Goal: Task Accomplishment & Management: Manage account settings

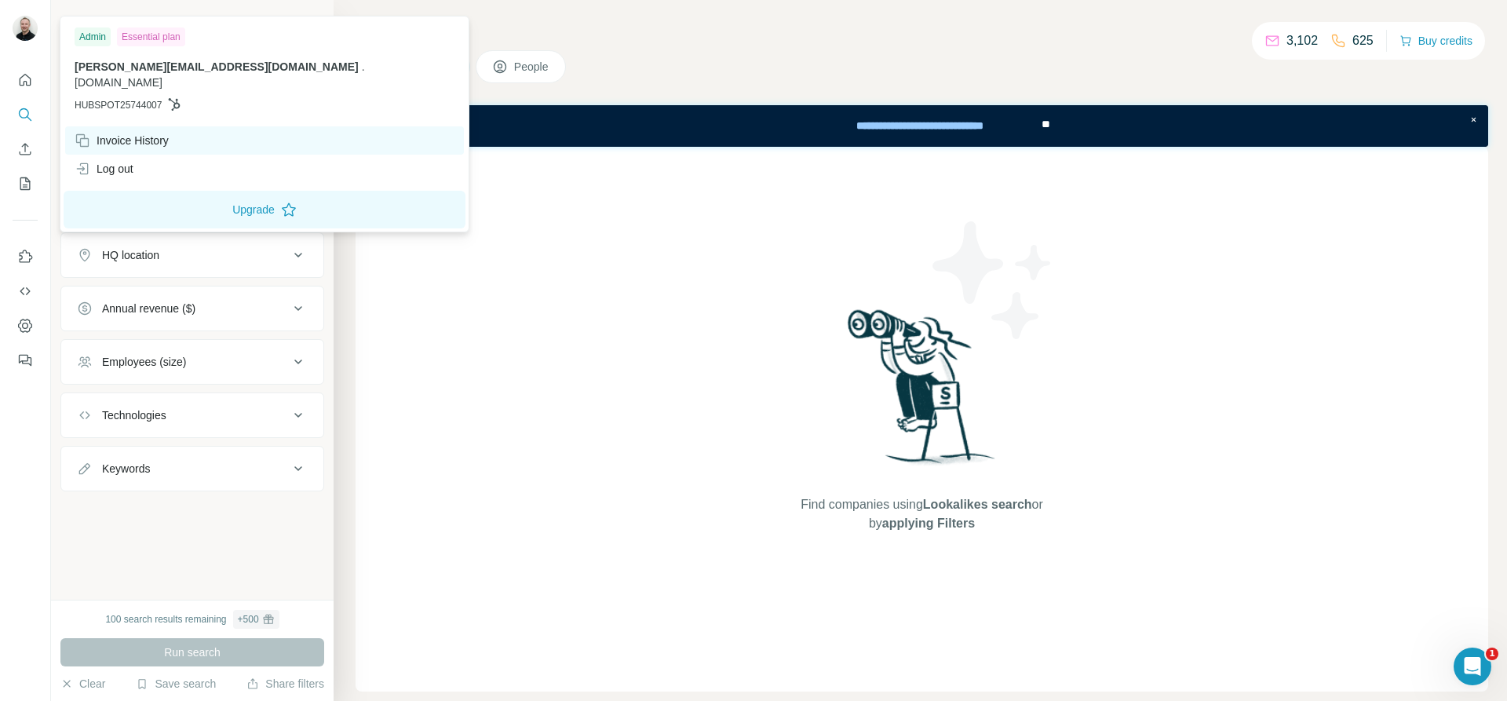
click at [130, 133] on div "Invoice History" at bounding box center [122, 141] width 94 height 16
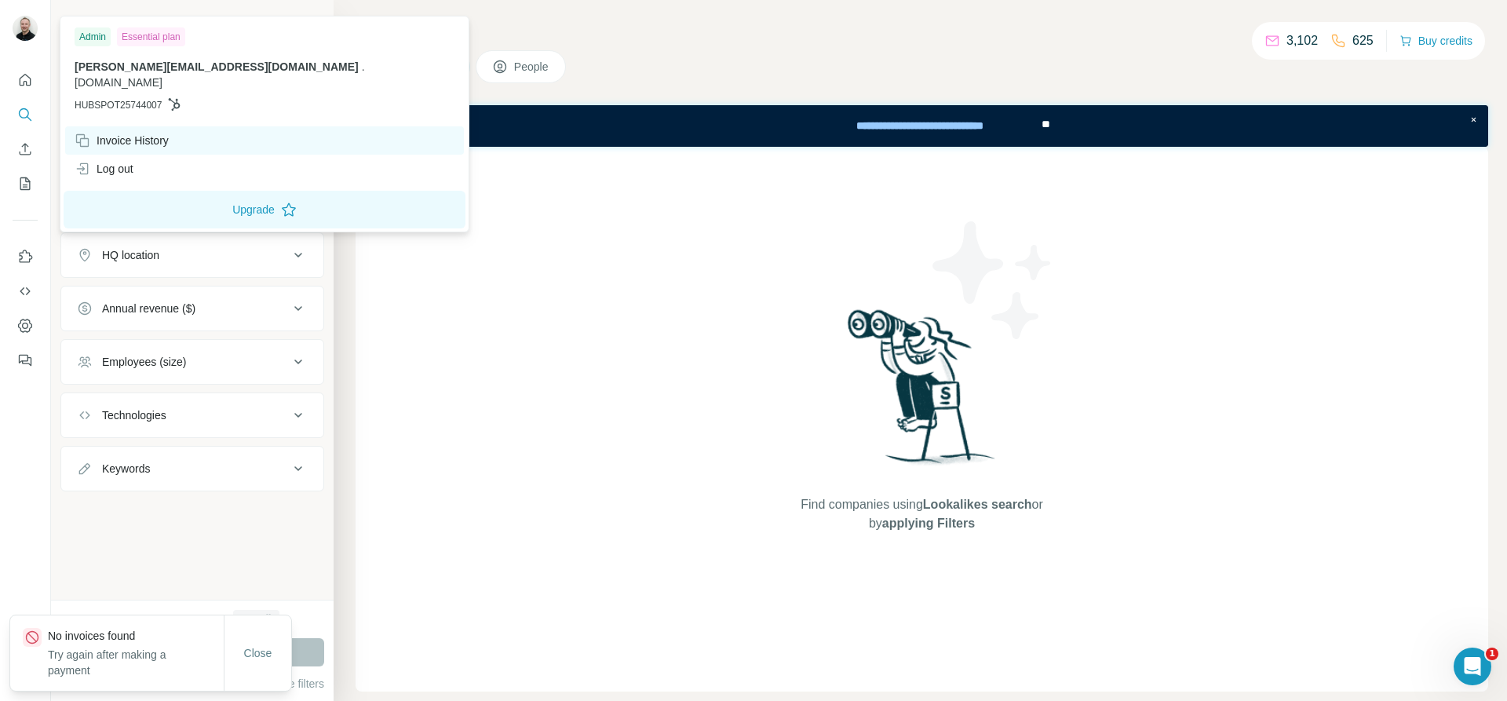
click at [84, 133] on icon at bounding box center [83, 141] width 16 height 16
click at [604, 271] on div "Find companies using Lookalikes search or by applying Filters" at bounding box center [922, 419] width 1133 height 545
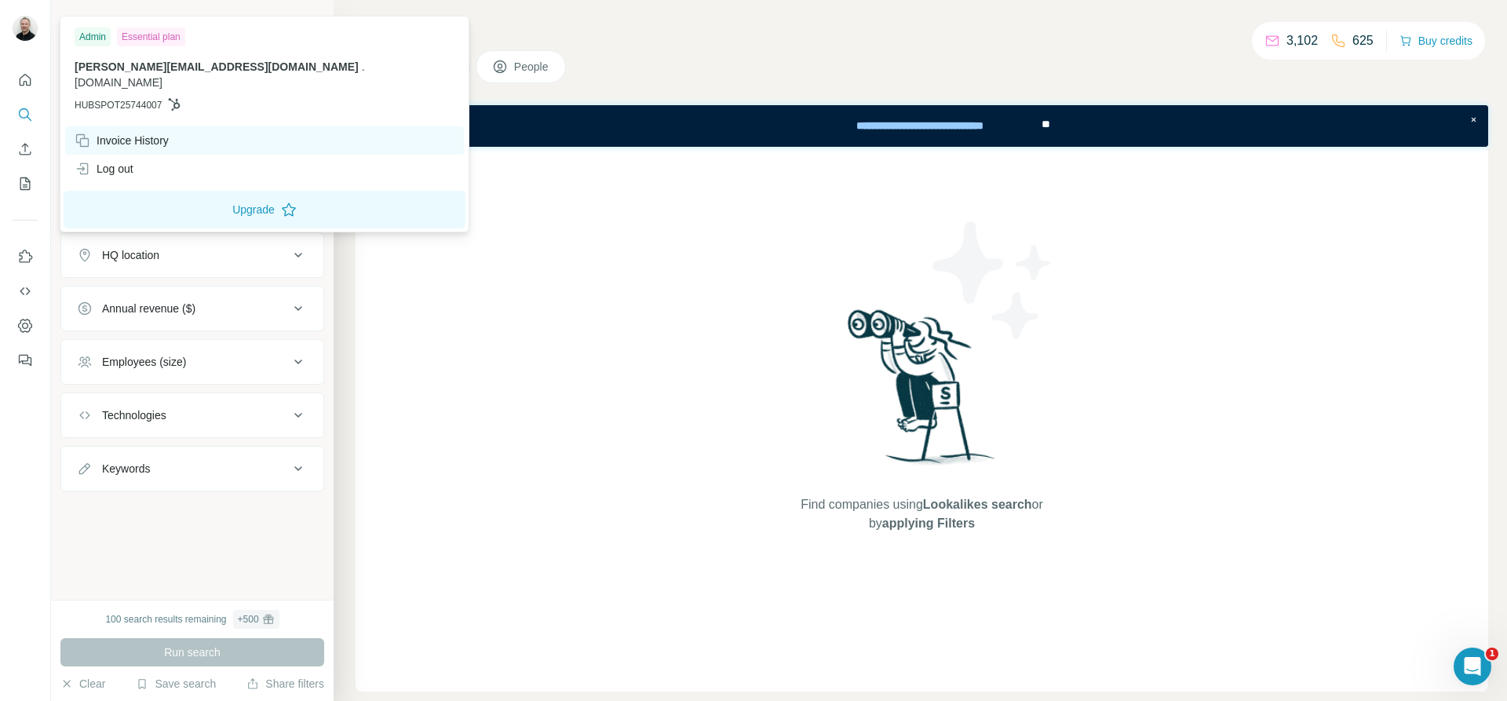
click at [151, 133] on div "Invoice History" at bounding box center [122, 141] width 94 height 16
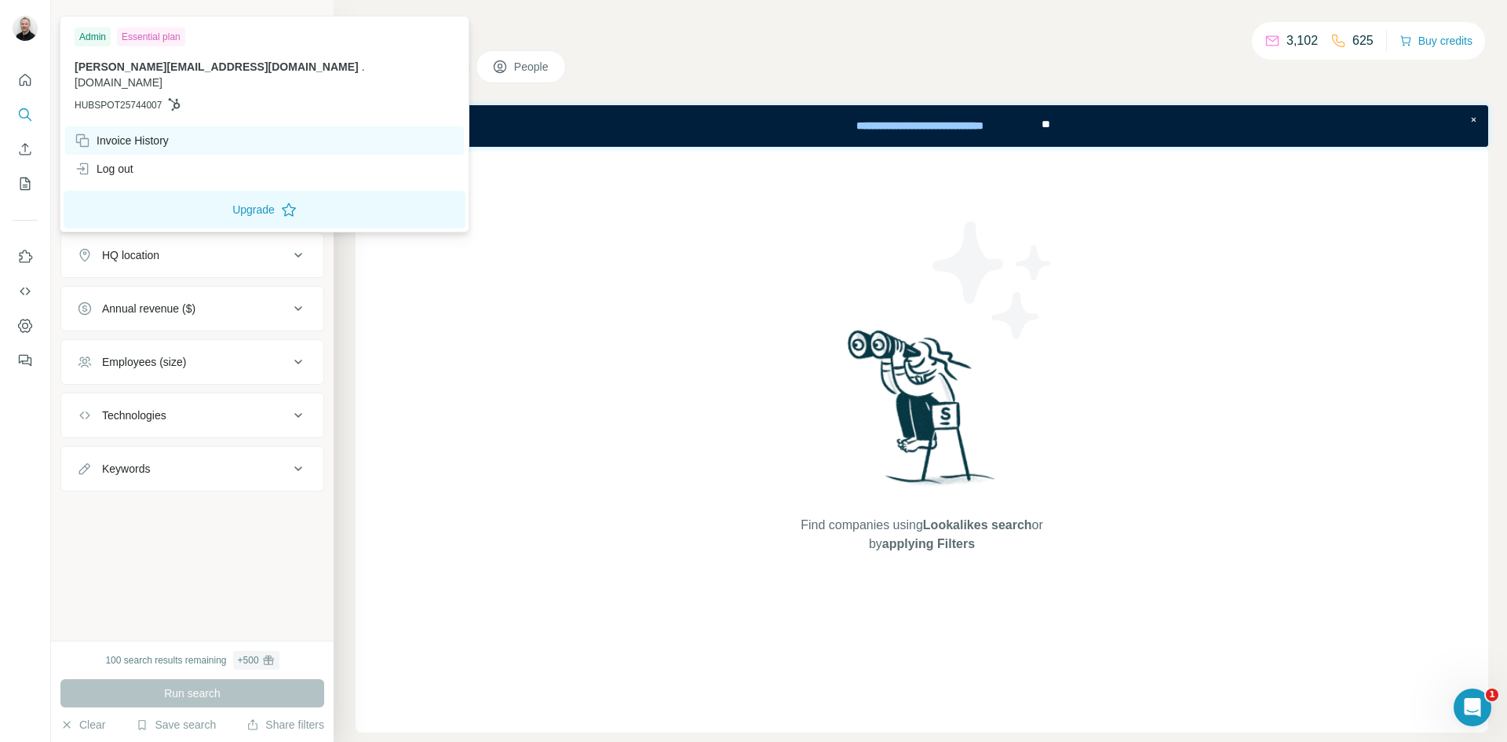
click at [120, 133] on div "Invoice History" at bounding box center [122, 141] width 94 height 16
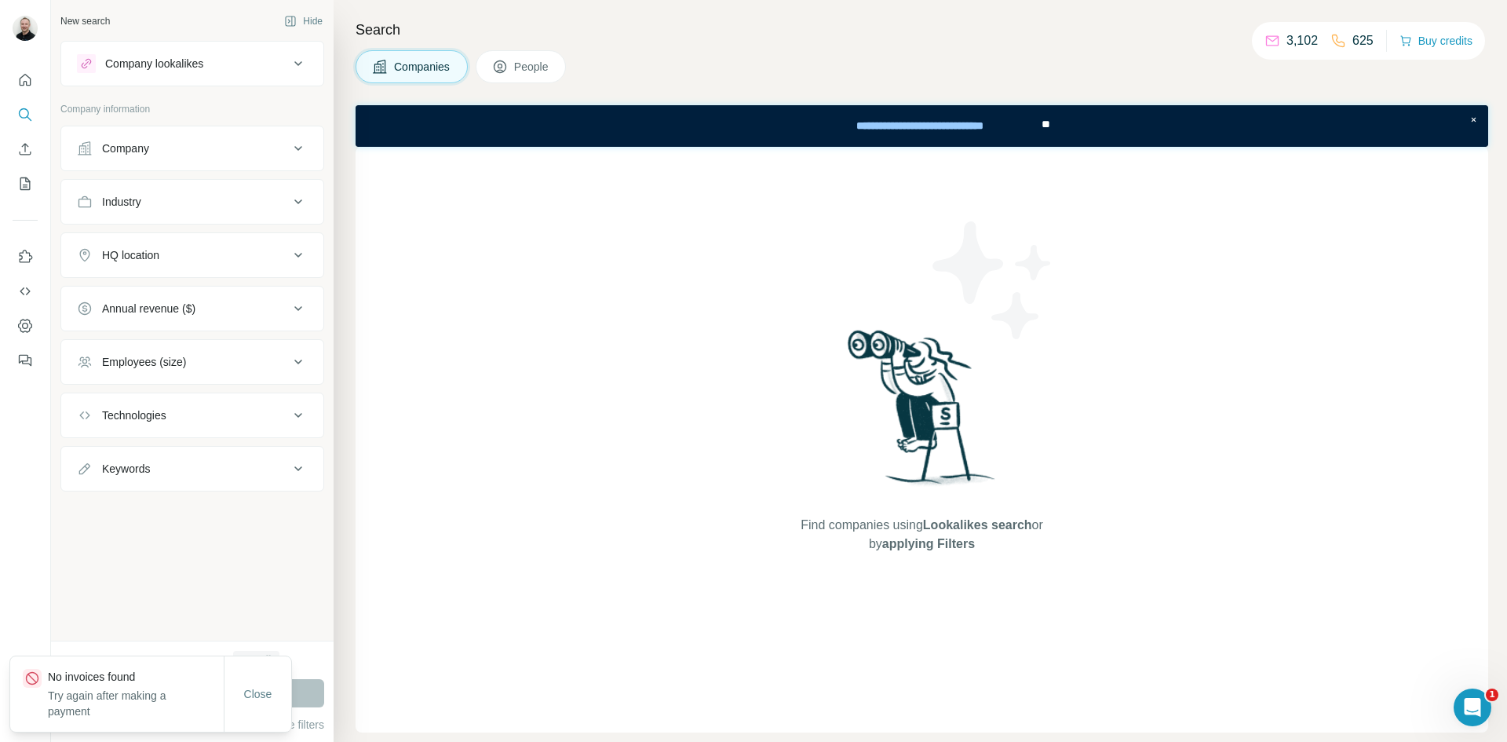
click at [624, 195] on div "Find companies using Lookalikes search or by applying Filters" at bounding box center [922, 440] width 1133 height 586
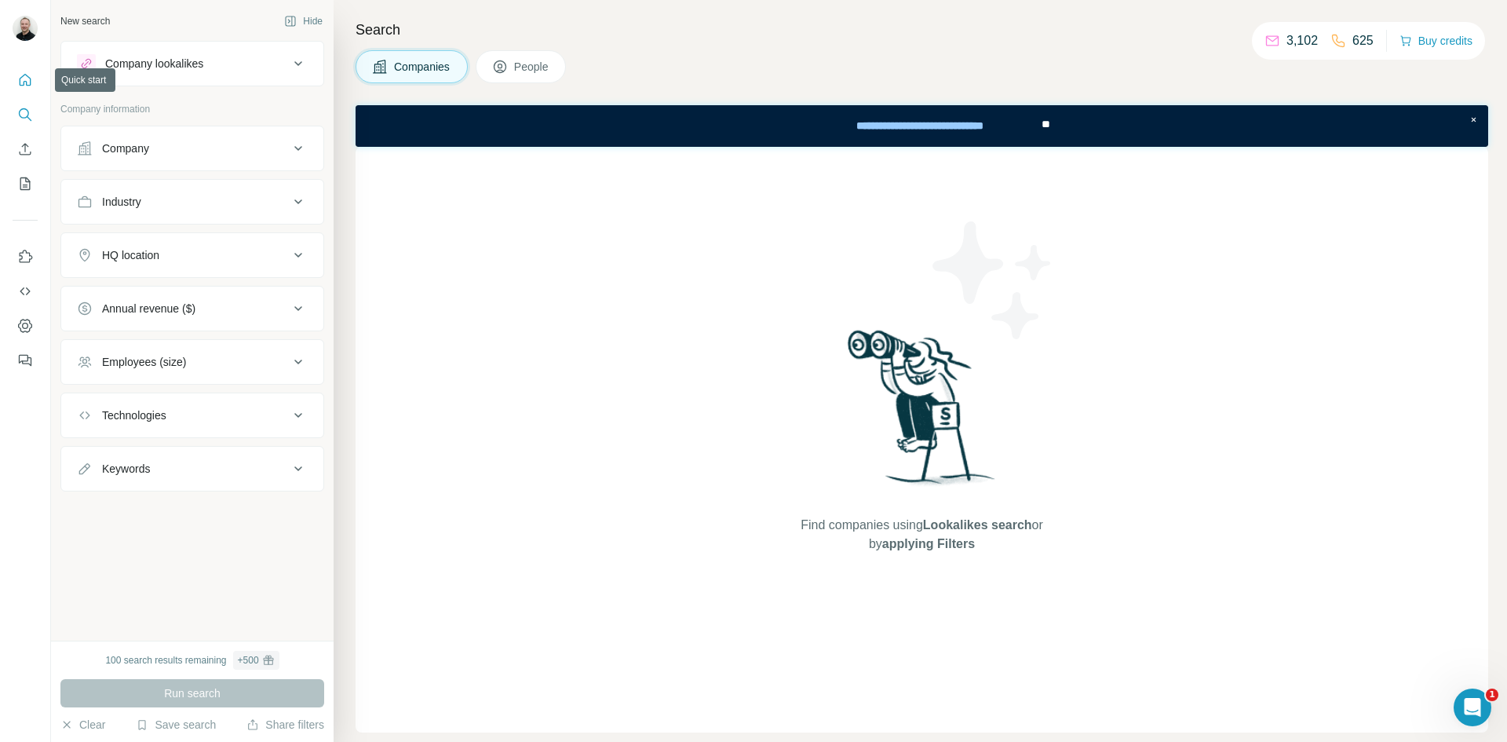
click at [22, 82] on icon "Quick start" at bounding box center [25, 80] width 16 height 16
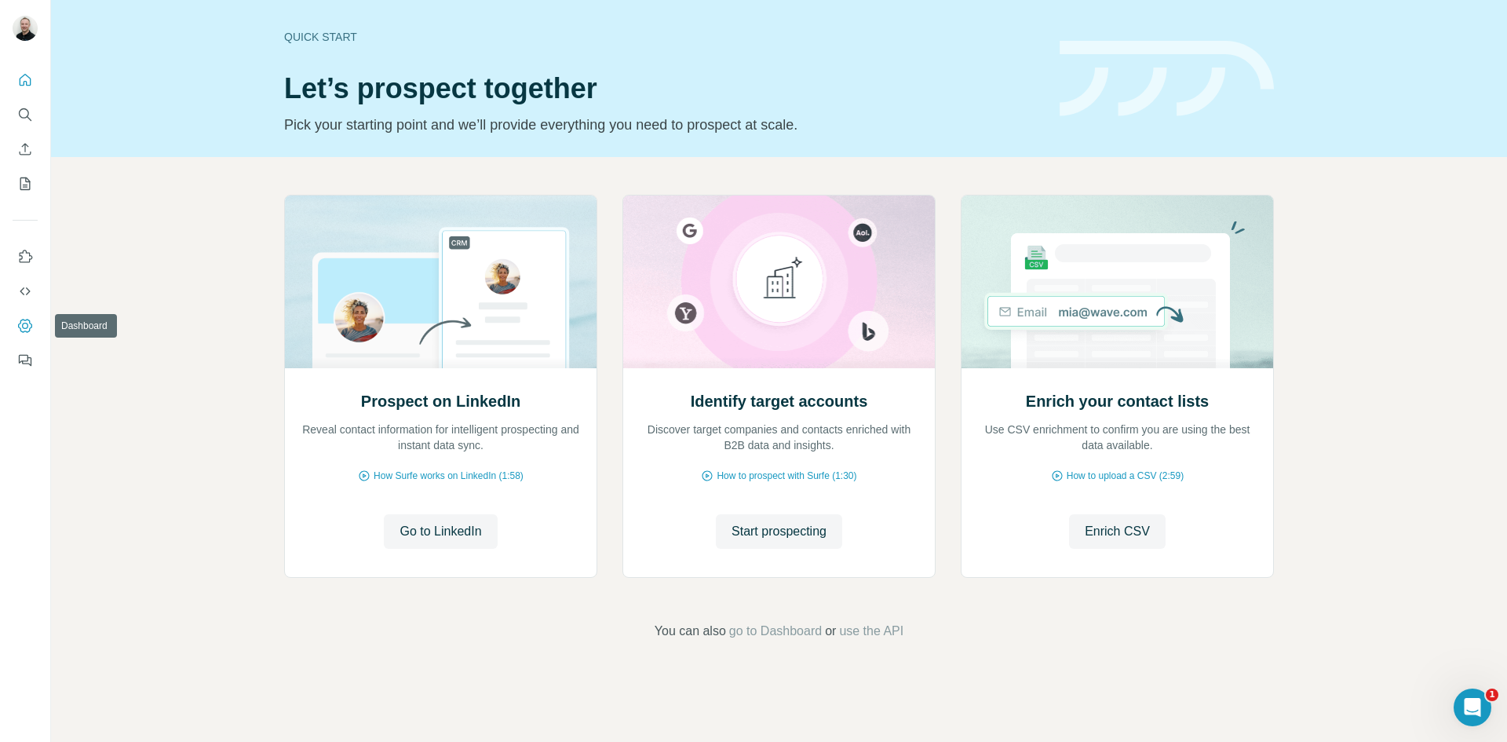
click at [16, 322] on button "Dashboard" at bounding box center [25, 326] width 25 height 28
